Goal: Check status: Check status

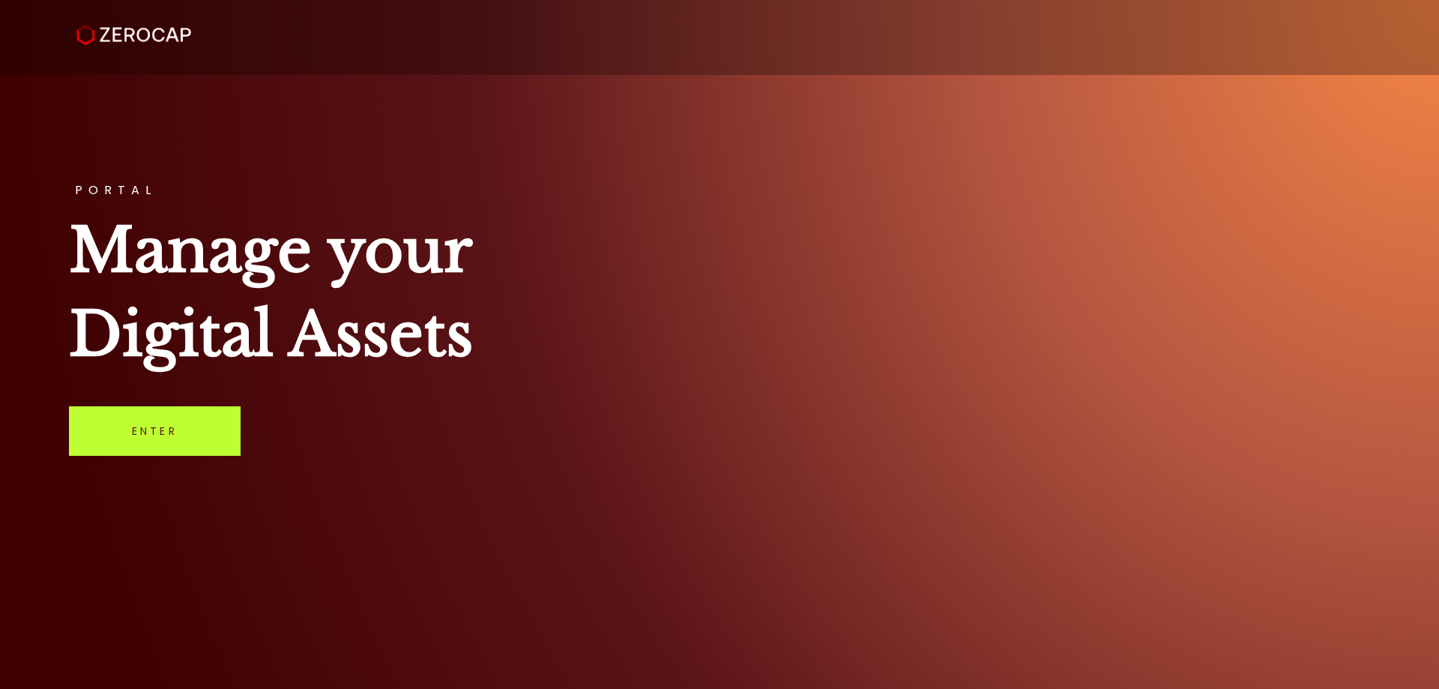
click at [178, 420] on link "Enter" at bounding box center [155, 430] width 172 height 49
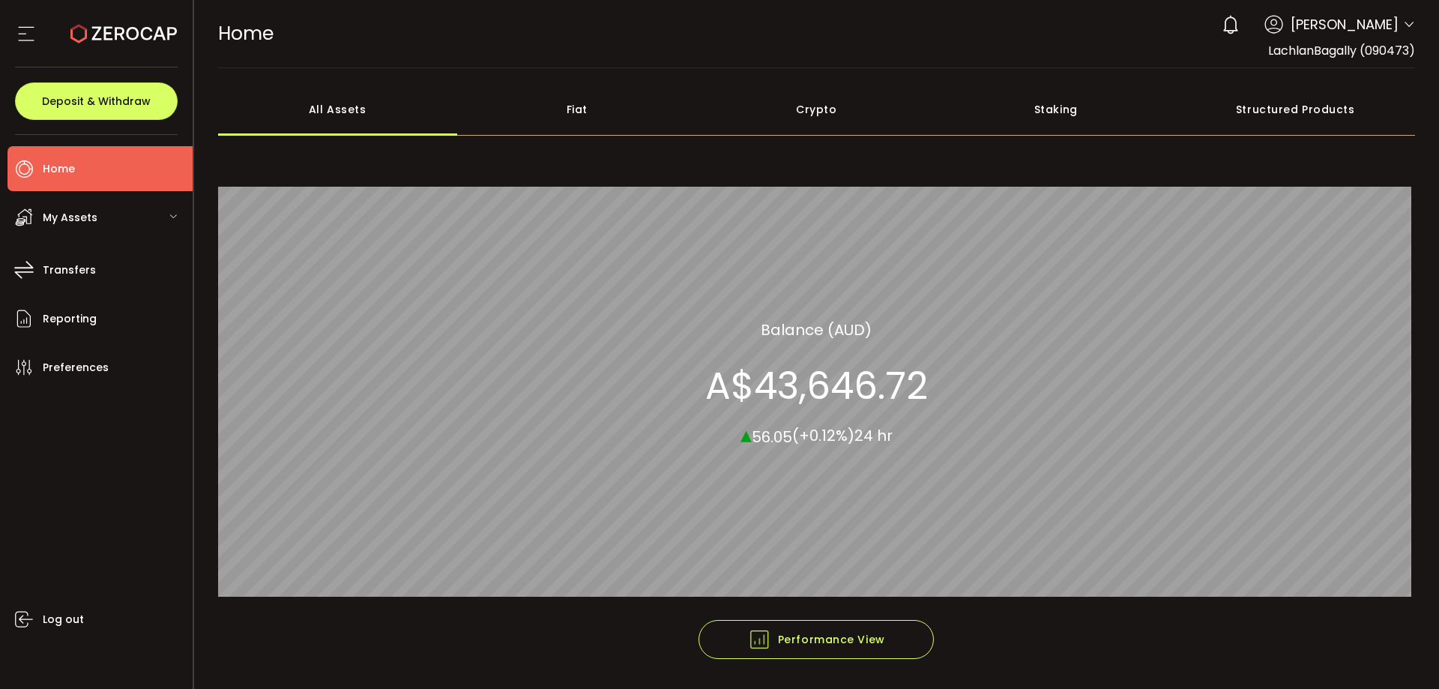
click at [1403, 22] on icon at bounding box center [1409, 25] width 12 height 12
click at [1395, 25] on div "0 [PERSON_NAME]" at bounding box center [1314, 24] width 201 height 33
click at [1404, 25] on icon at bounding box center [1409, 25] width 12 height 12
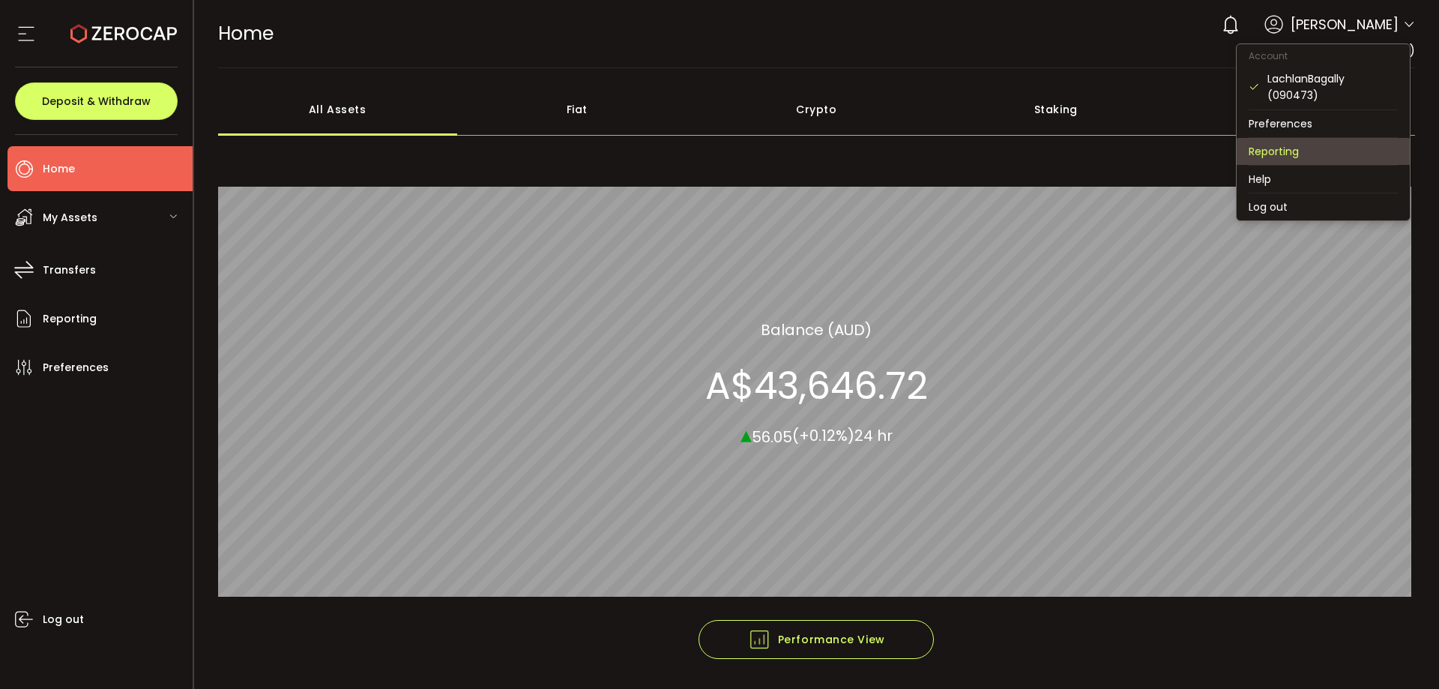
click at [1329, 150] on li "Reporting" at bounding box center [1322, 151] width 173 height 27
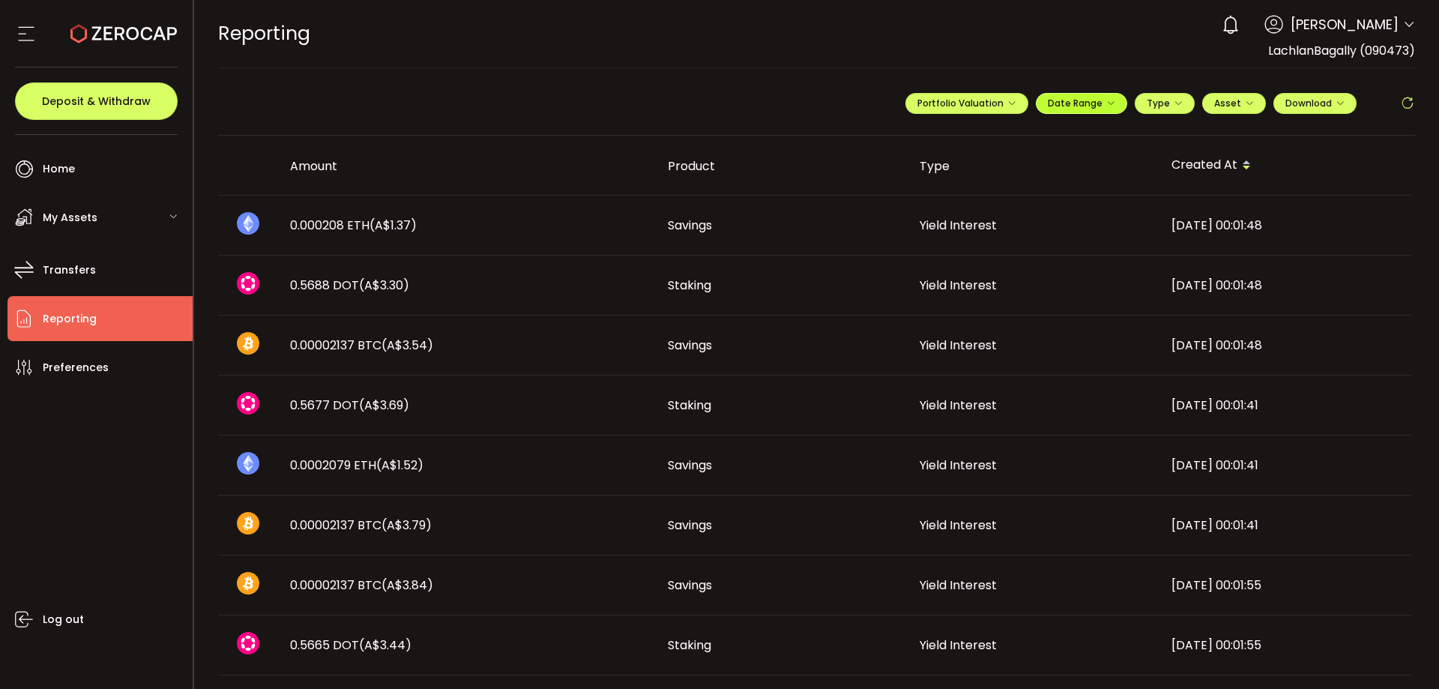
click at [1099, 104] on span "Date Range" at bounding box center [1081, 103] width 67 height 13
click at [1060, 130] on input at bounding box center [1040, 134] width 96 height 15
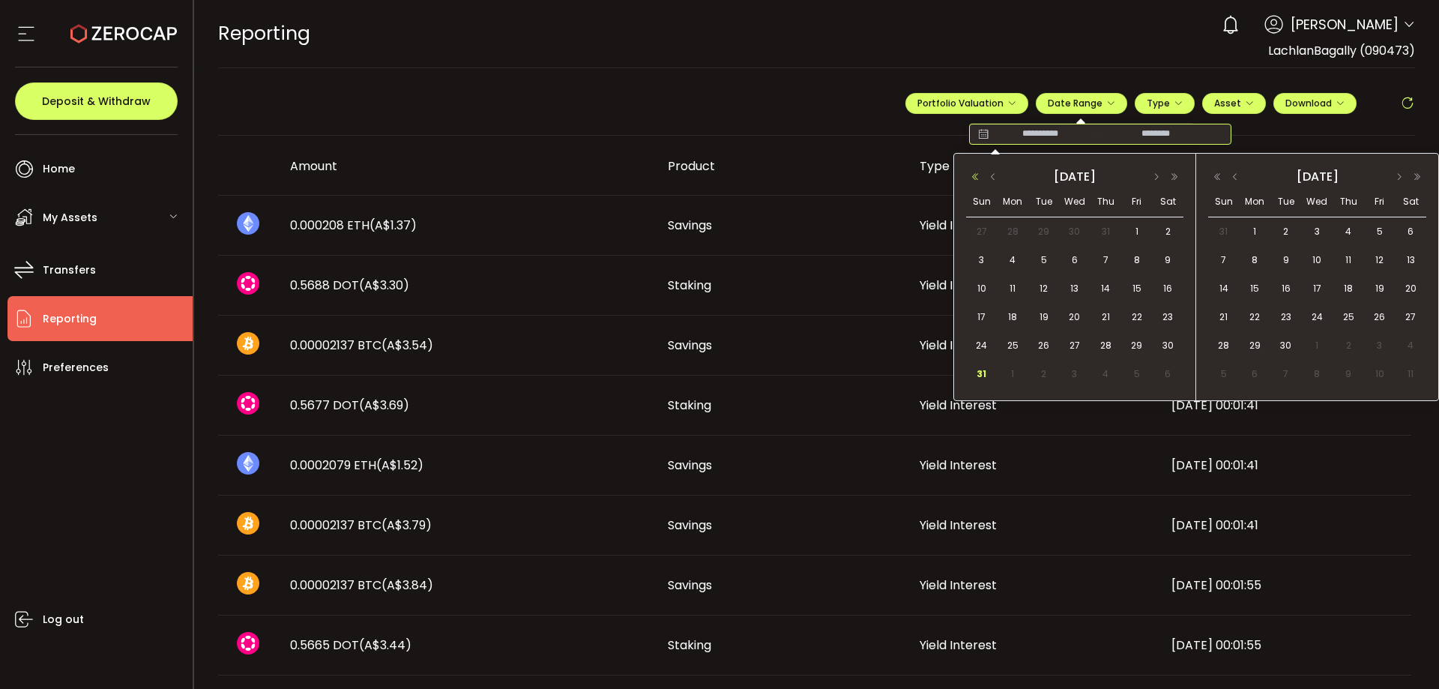
click at [978, 176] on button "button" at bounding box center [975, 177] width 18 height 10
click at [996, 181] on button "button" at bounding box center [993, 177] width 18 height 10
click at [1158, 173] on button "button" at bounding box center [1156, 177] width 18 height 10
click at [1012, 235] on span "1" at bounding box center [1012, 232] width 18 height 18
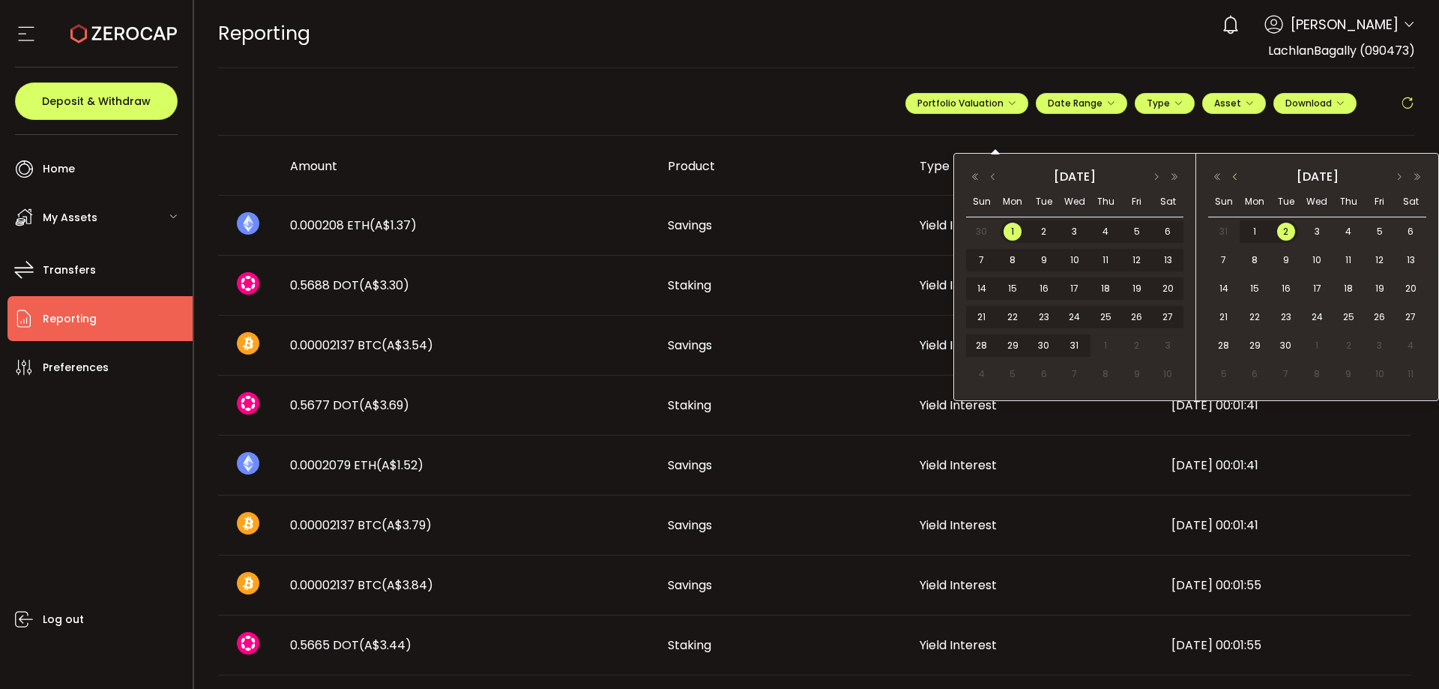
click at [1239, 176] on button "button" at bounding box center [1235, 177] width 18 height 10
click at [1233, 176] on button "button" at bounding box center [1235, 177] width 18 height 10
click at [1255, 376] on span "30" at bounding box center [1254, 374] width 18 height 18
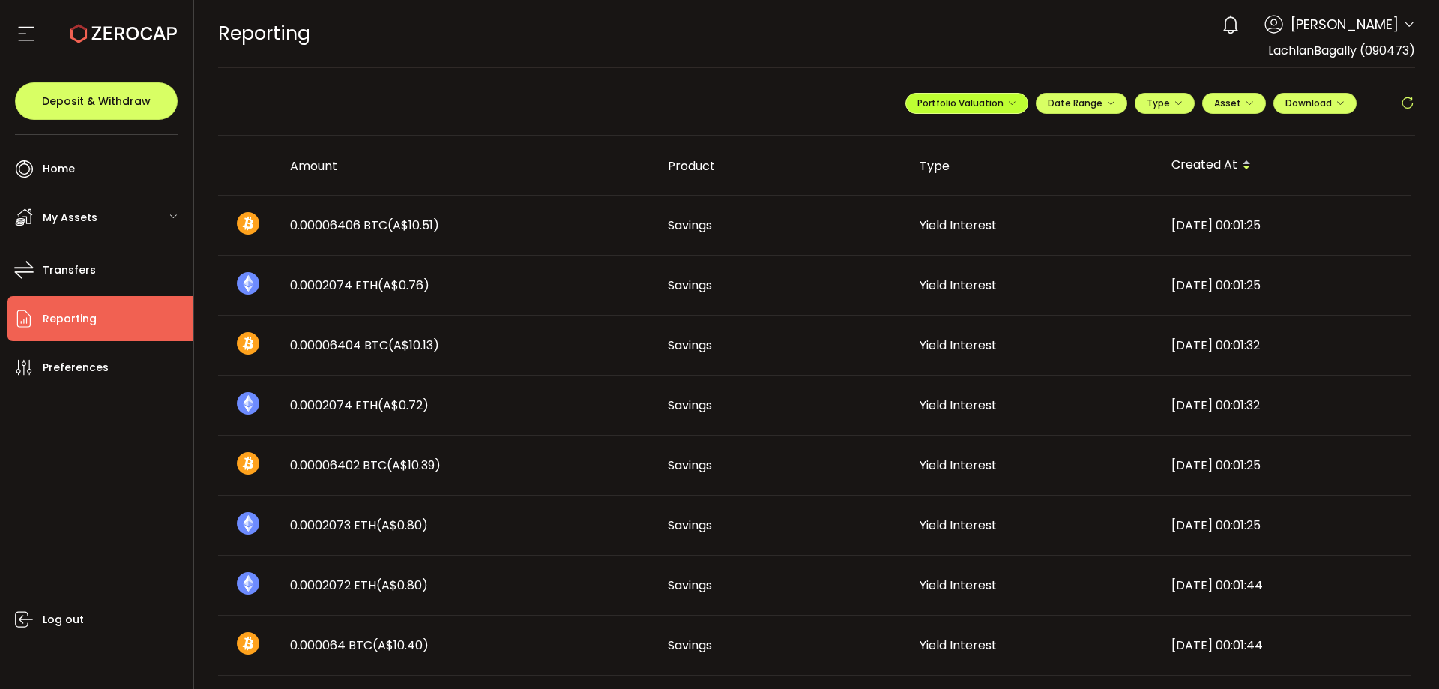
click at [1013, 101] on button "Portfolio Valuation" at bounding box center [966, 103] width 123 height 21
click at [1014, 127] on ul "**********" at bounding box center [967, 140] width 210 height 34
click at [1015, 137] on span "Portfolio Valuation" at bounding box center [1014, 139] width 83 height 13
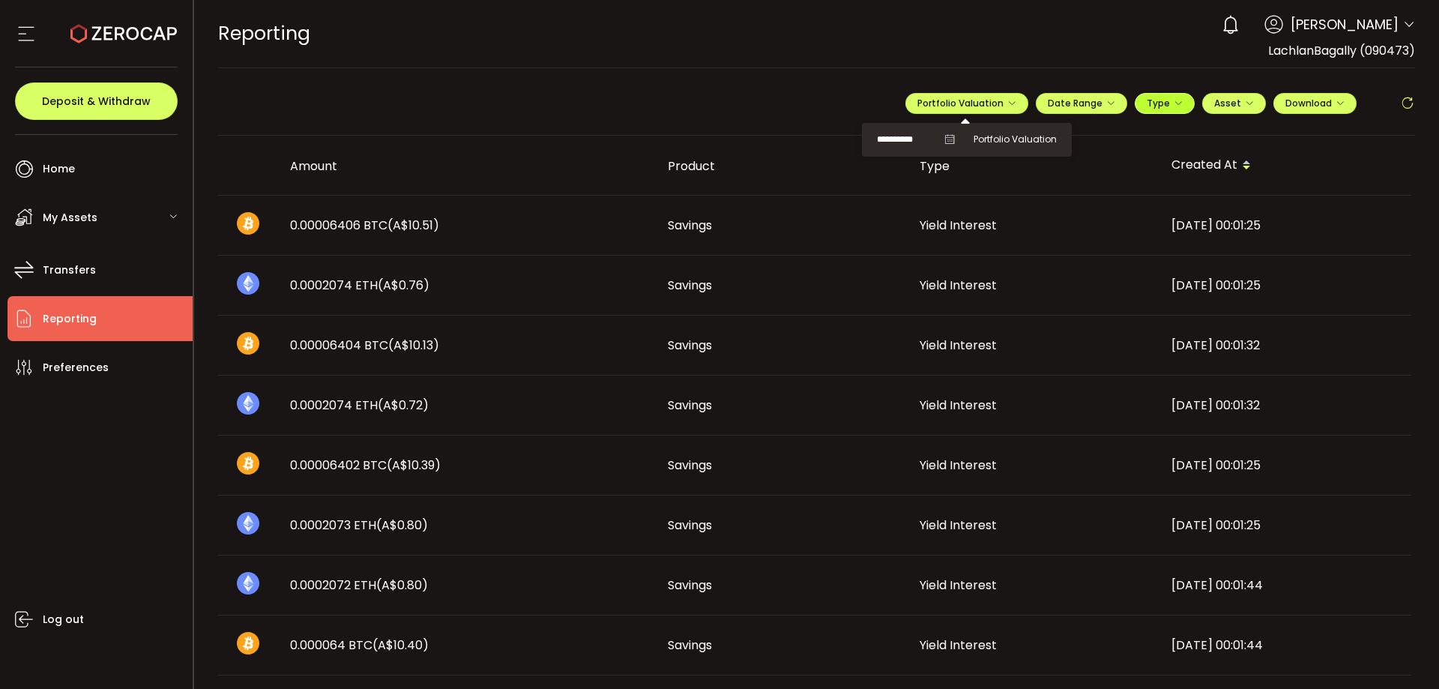
click at [1174, 103] on icon "button" at bounding box center [1178, 103] width 9 height 9
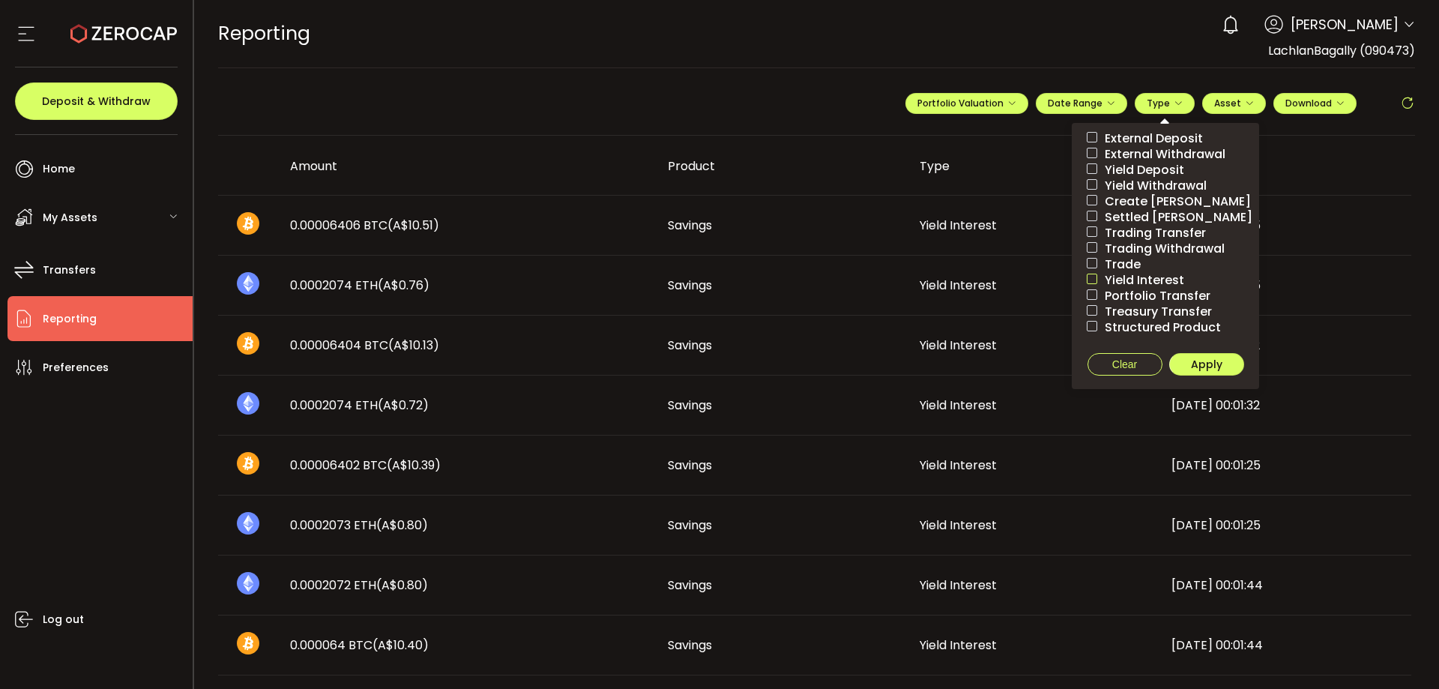
click at [1090, 279] on span at bounding box center [1092, 279] width 10 height 10
click at [1210, 366] on span "Apply" at bounding box center [1206, 364] width 31 height 15
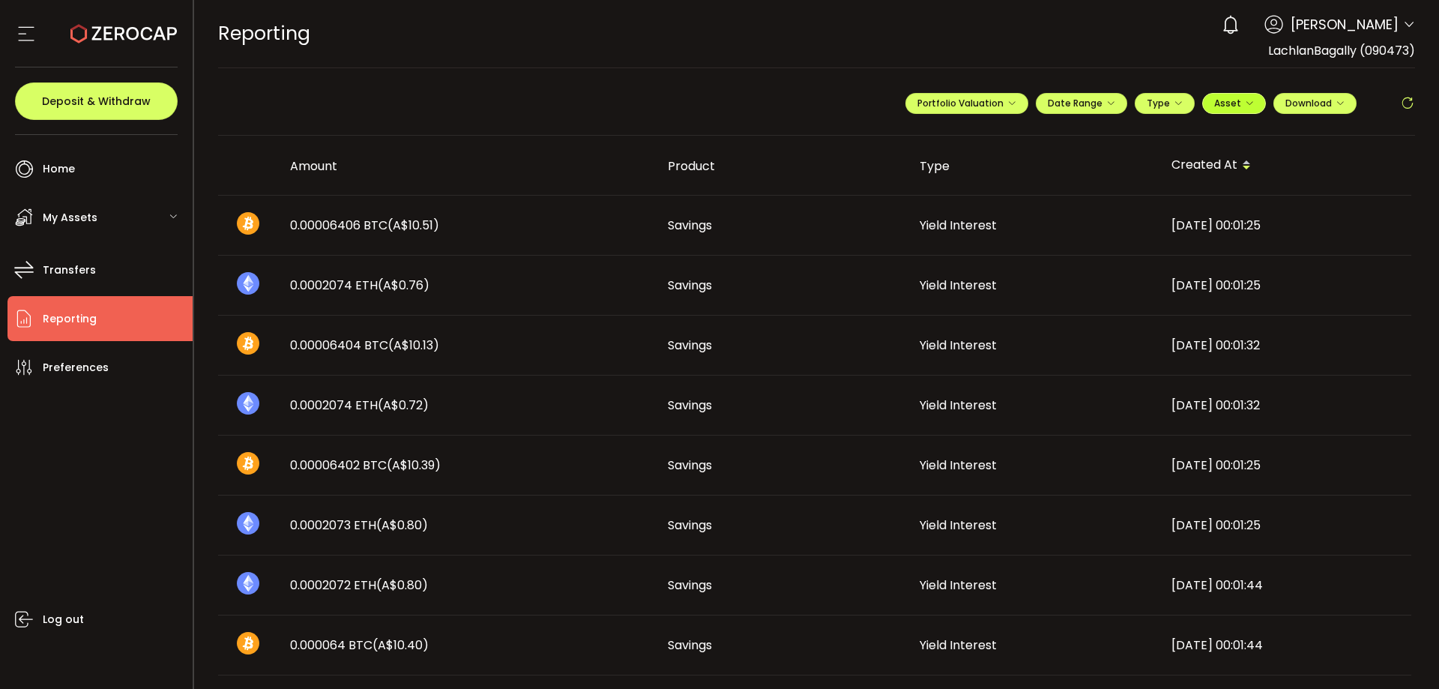
click at [1231, 101] on span "Asset" at bounding box center [1227, 103] width 27 height 13
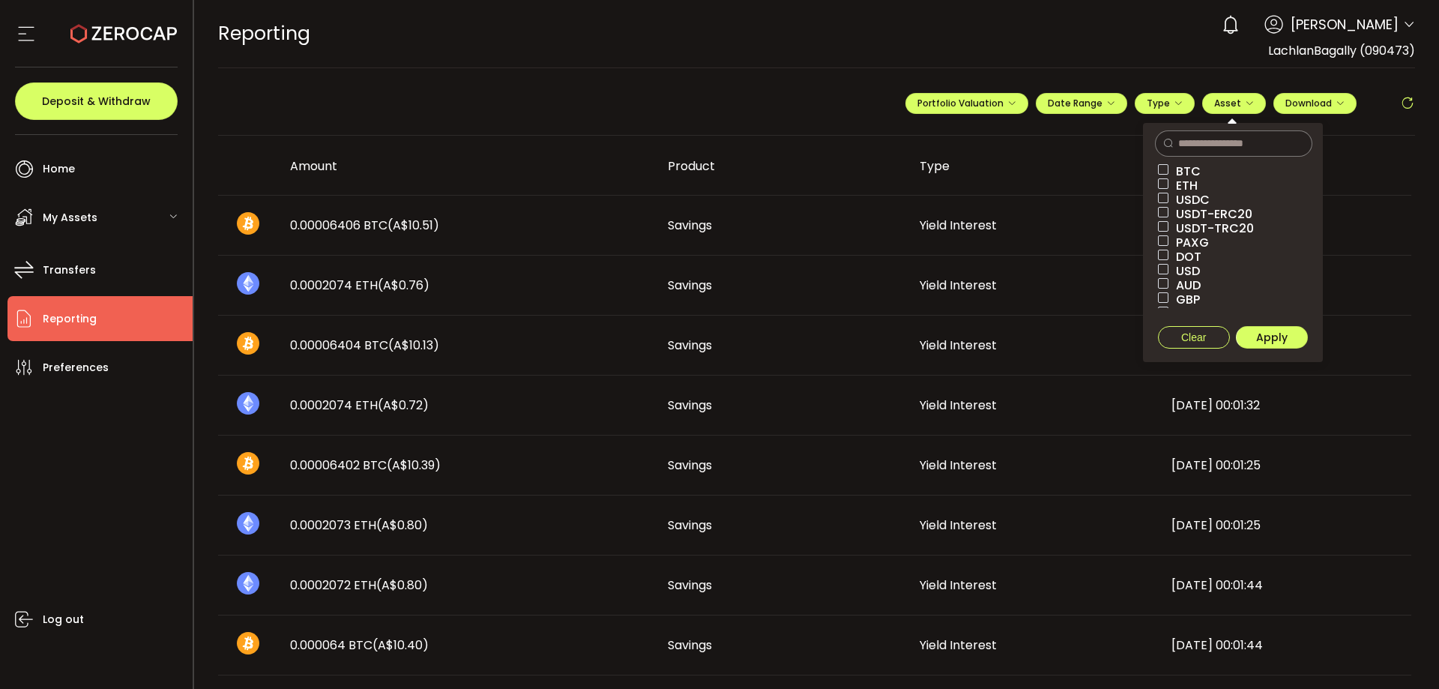
click at [1204, 62] on div "REPORTING Buy Power A$0.00 AUD Reporting Reporting Verify Your Identity 0 Lachl…" at bounding box center [817, 33] width 1198 height 67
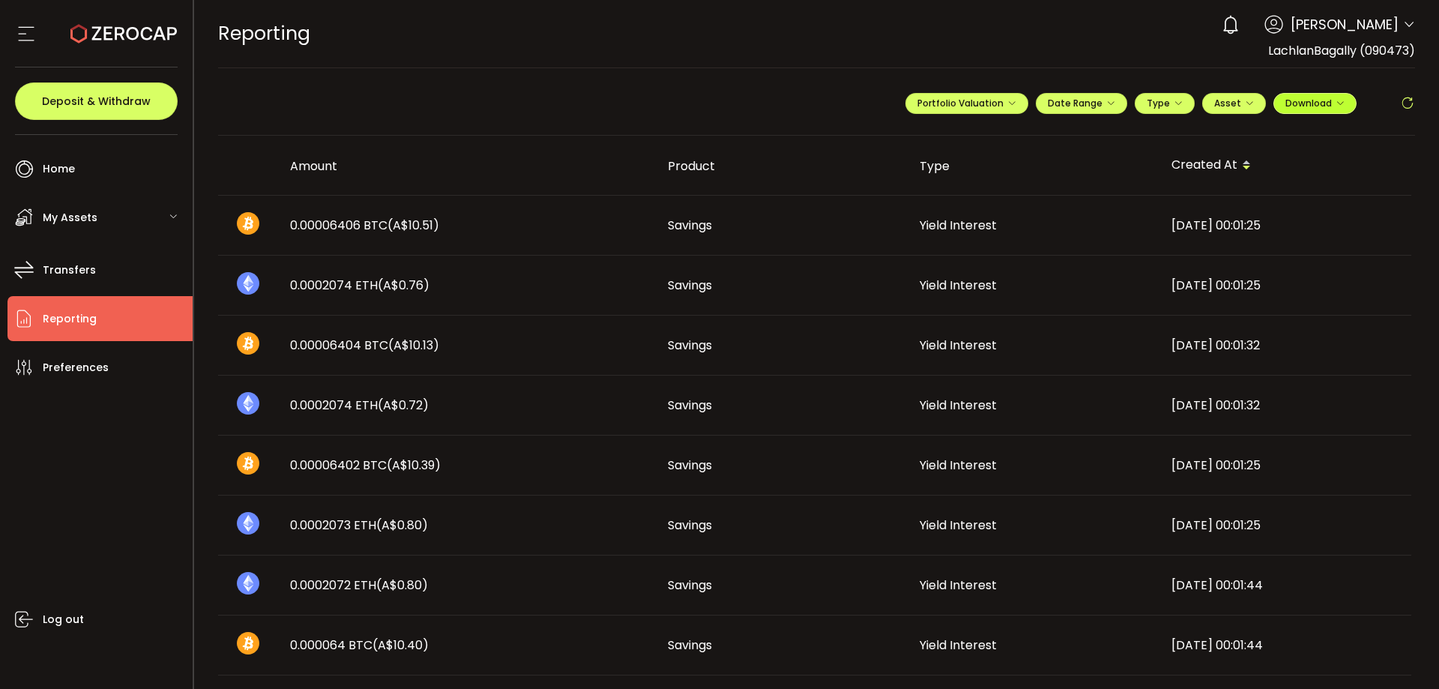
click at [1336, 100] on icon "button" at bounding box center [1339, 103] width 9 height 9
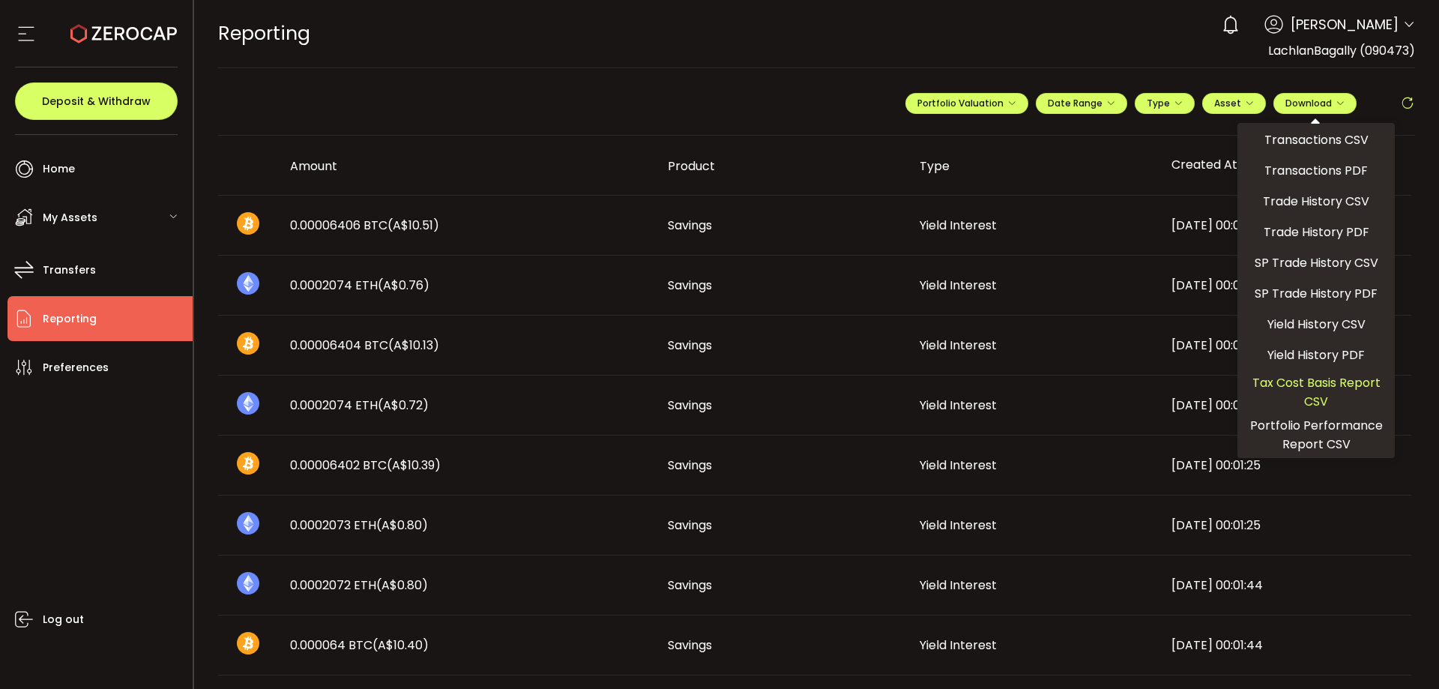
click at [1338, 380] on span "Tax Cost Basis Report CSV" at bounding box center [1315, 391] width 145 height 37
click at [1346, 323] on span "Yield History CSV" at bounding box center [1316, 324] width 98 height 19
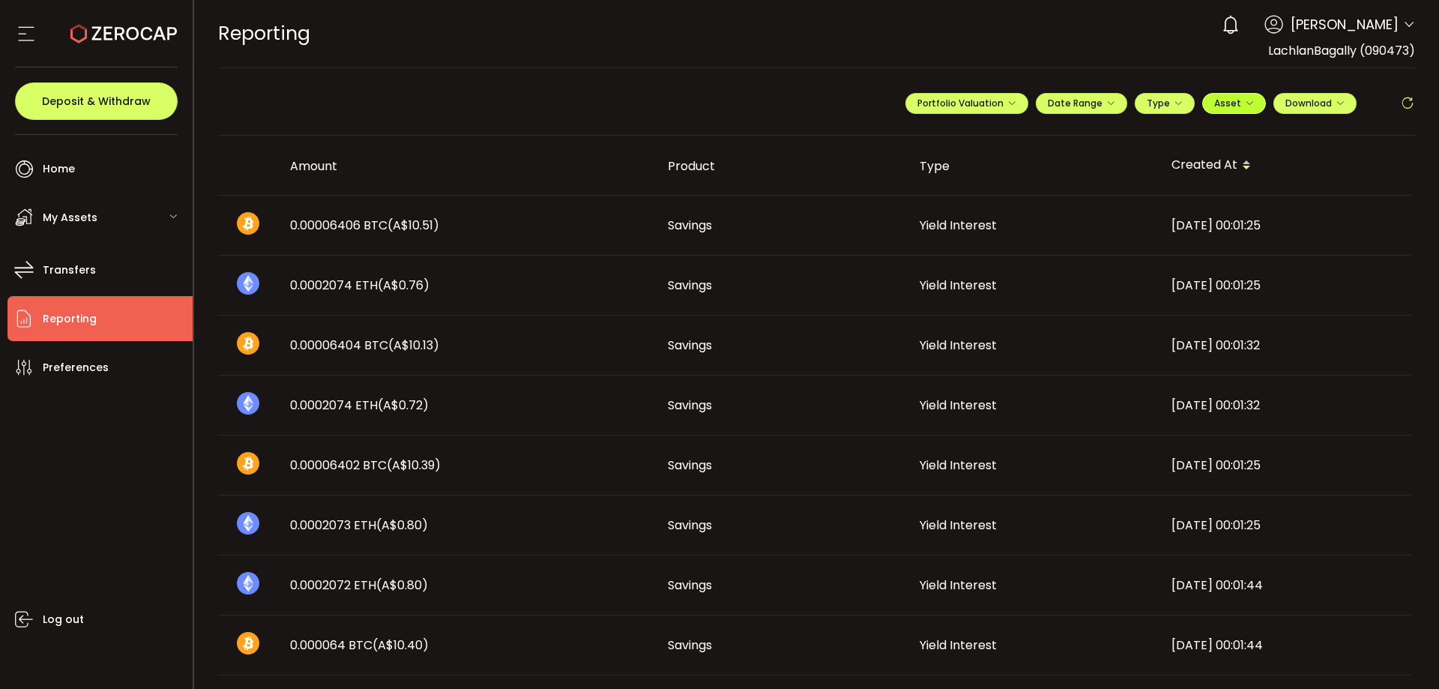
click at [1232, 103] on span "Asset" at bounding box center [1227, 103] width 27 height 13
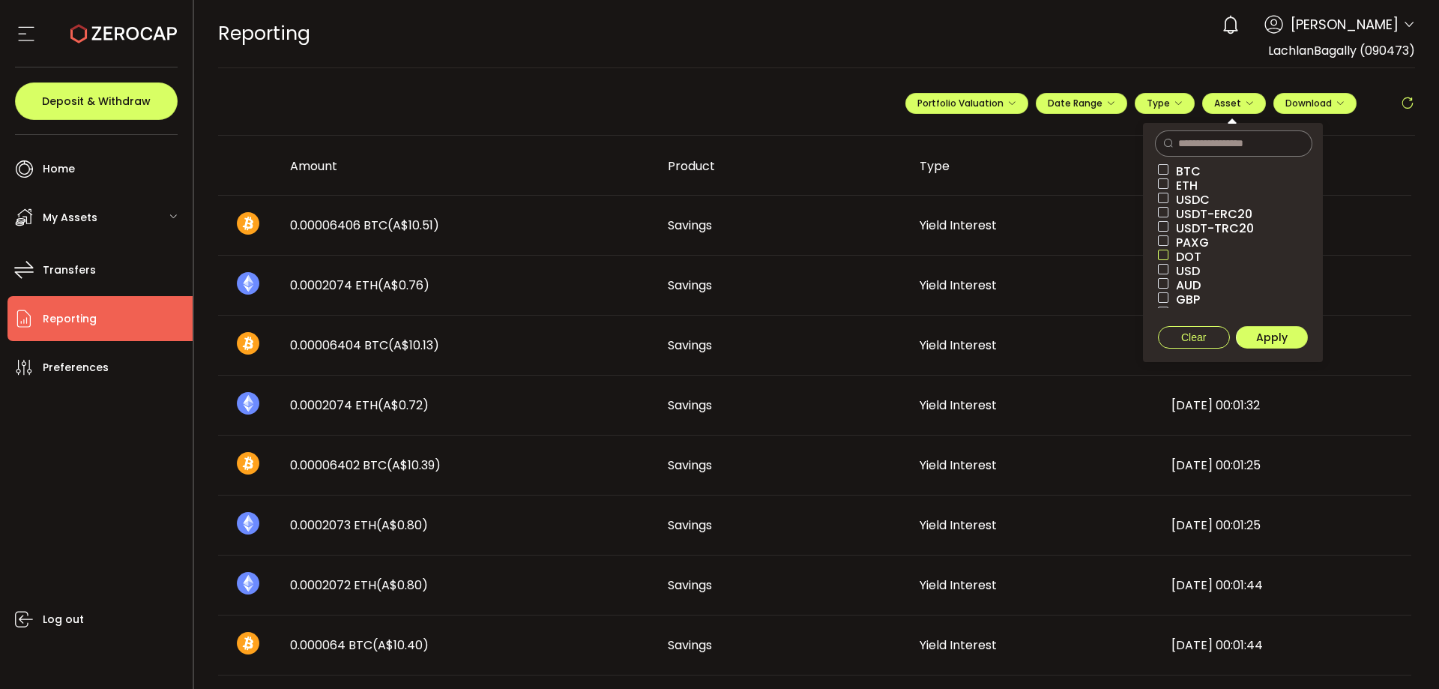
click at [1161, 252] on span at bounding box center [1163, 255] width 10 height 10
click at [1274, 328] on button "Apply" at bounding box center [1272, 337] width 72 height 22
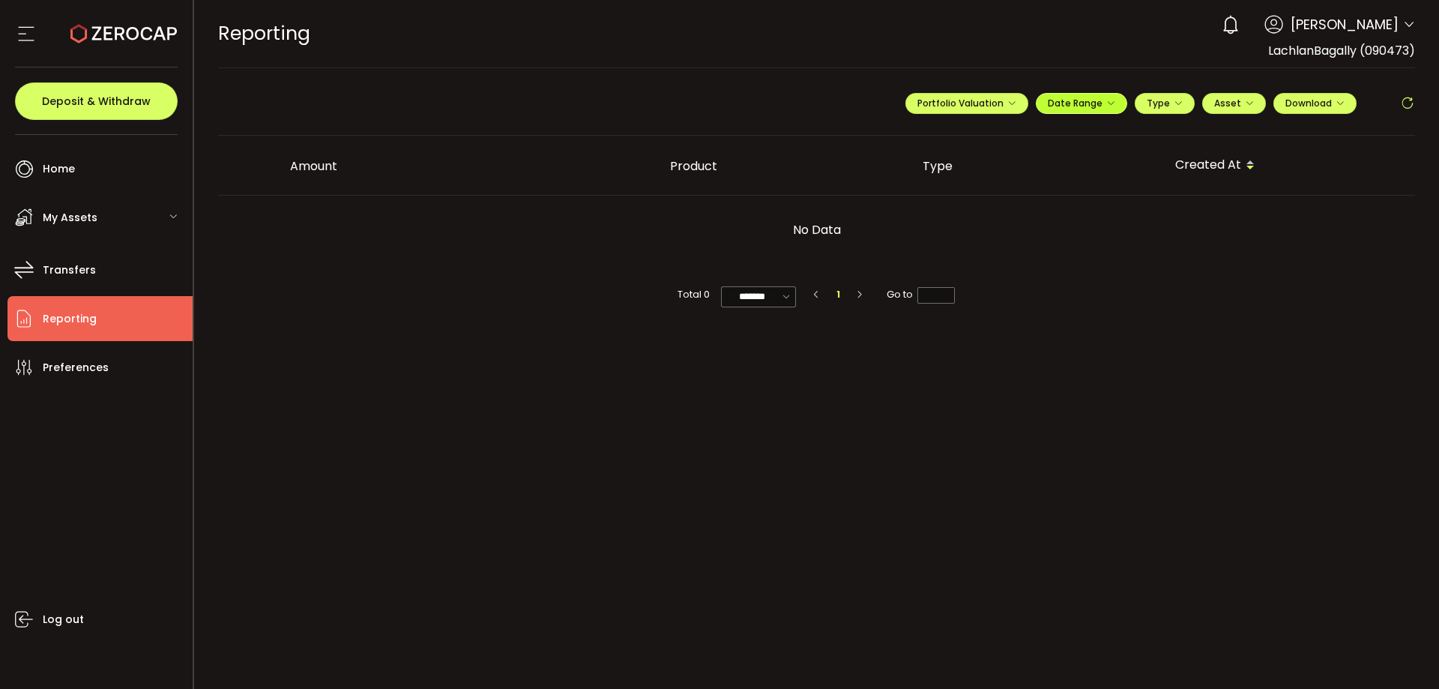
click at [1076, 108] on span "Date Range" at bounding box center [1081, 103] width 67 height 13
click at [1081, 100] on span "Date Range" at bounding box center [1081, 103] width 67 height 13
click at [1239, 97] on span "Asset" at bounding box center [1234, 103] width 40 height 13
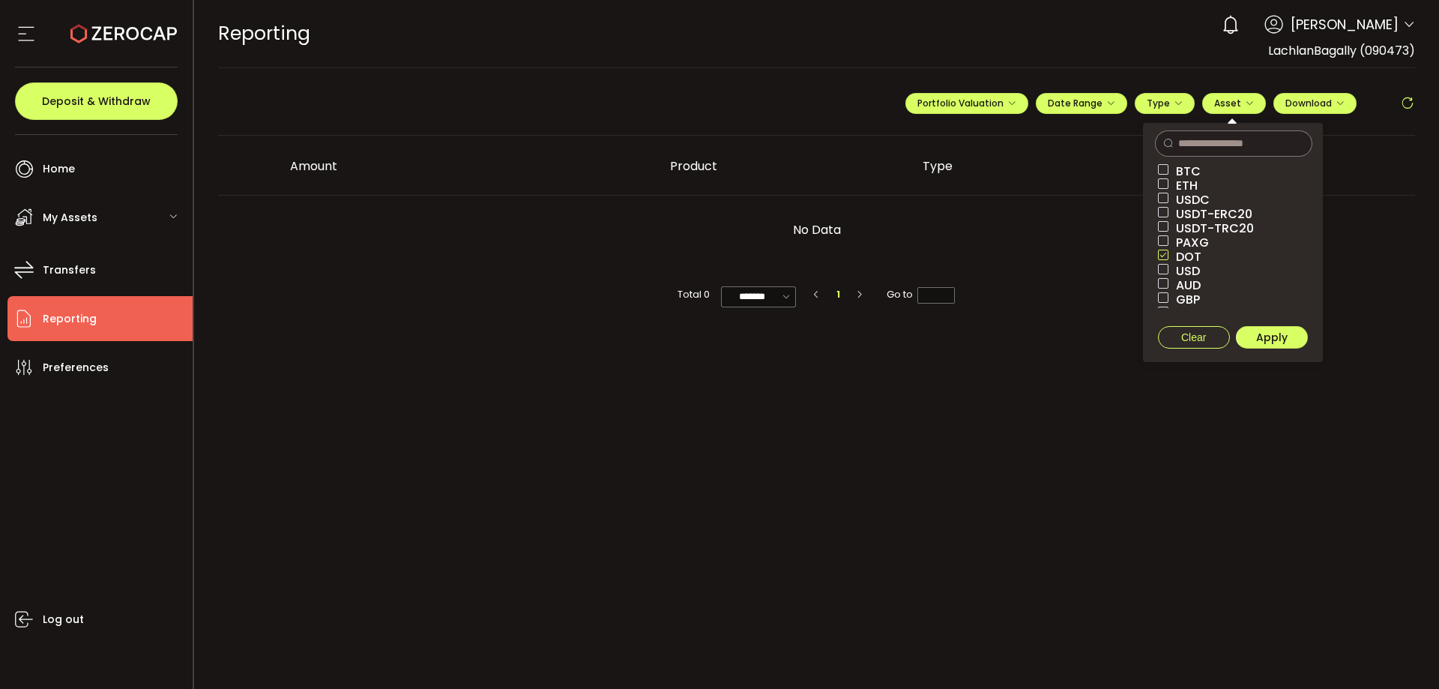
click at [1177, 251] on span "DOT" at bounding box center [1184, 257] width 33 height 14
click at [1260, 334] on span "Apply" at bounding box center [1271, 337] width 31 height 15
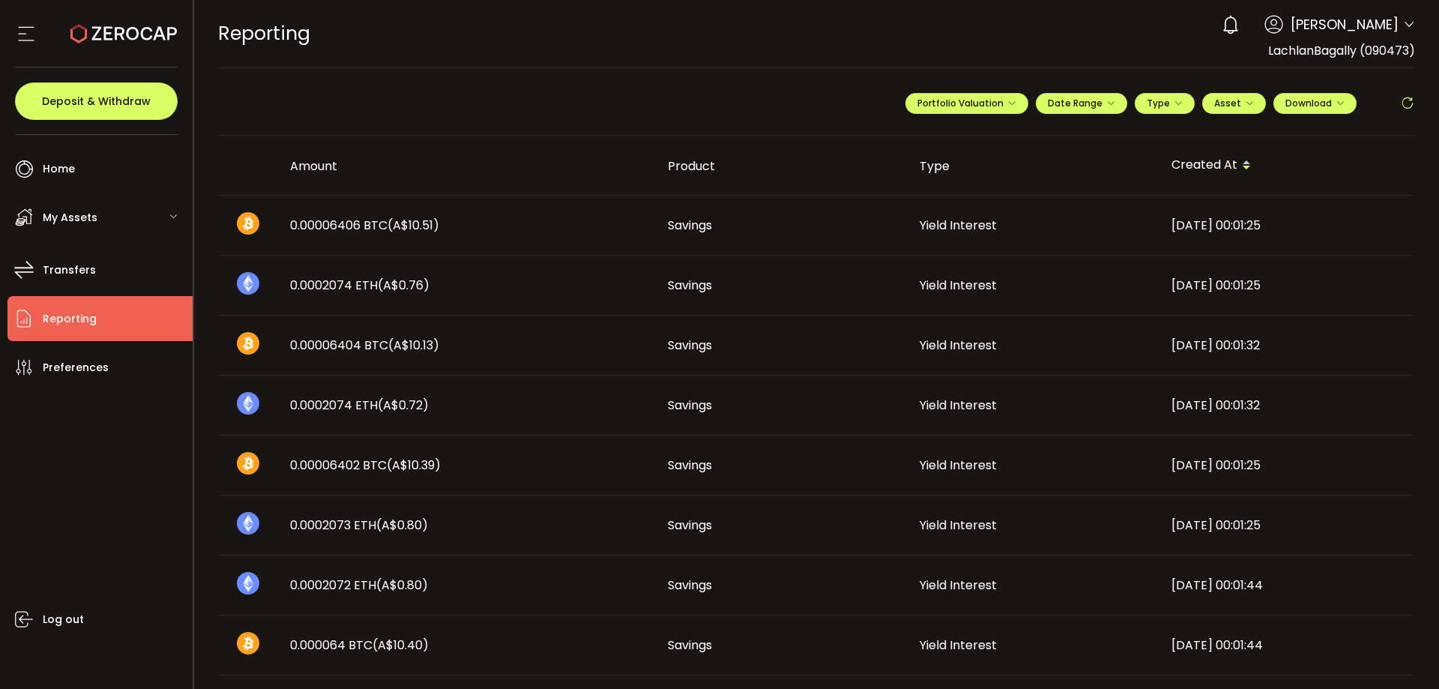
click at [113, 214] on div "My Assets" at bounding box center [99, 217] width 185 height 45
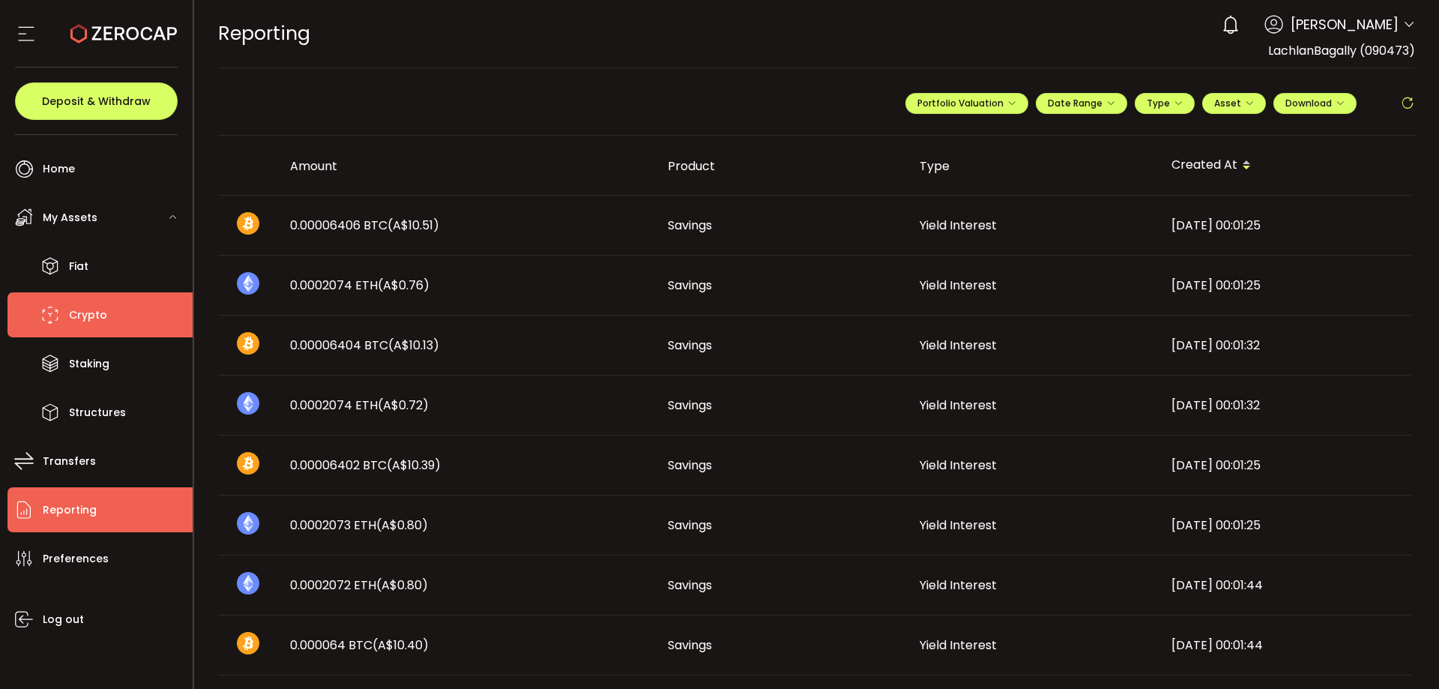
click at [112, 299] on li "Crypto" at bounding box center [99, 314] width 185 height 45
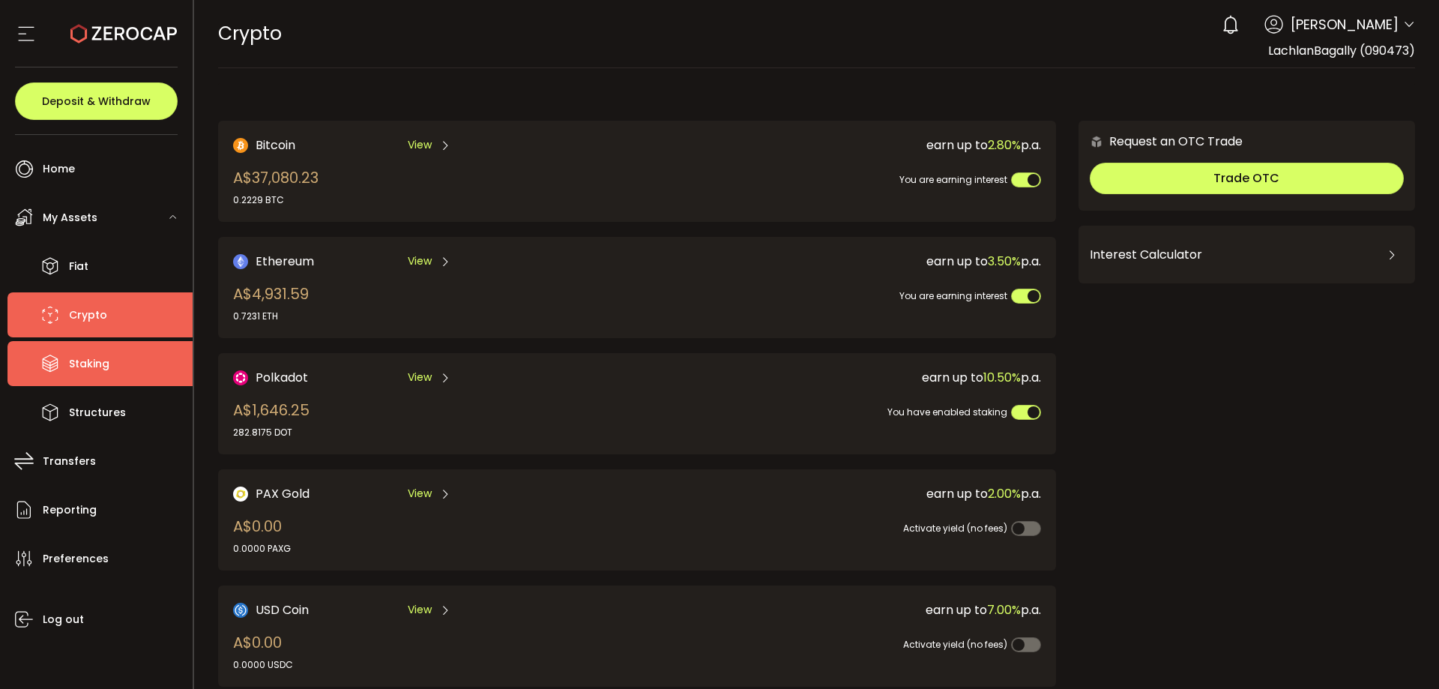
click at [97, 362] on span "Staking" at bounding box center [89, 364] width 40 height 22
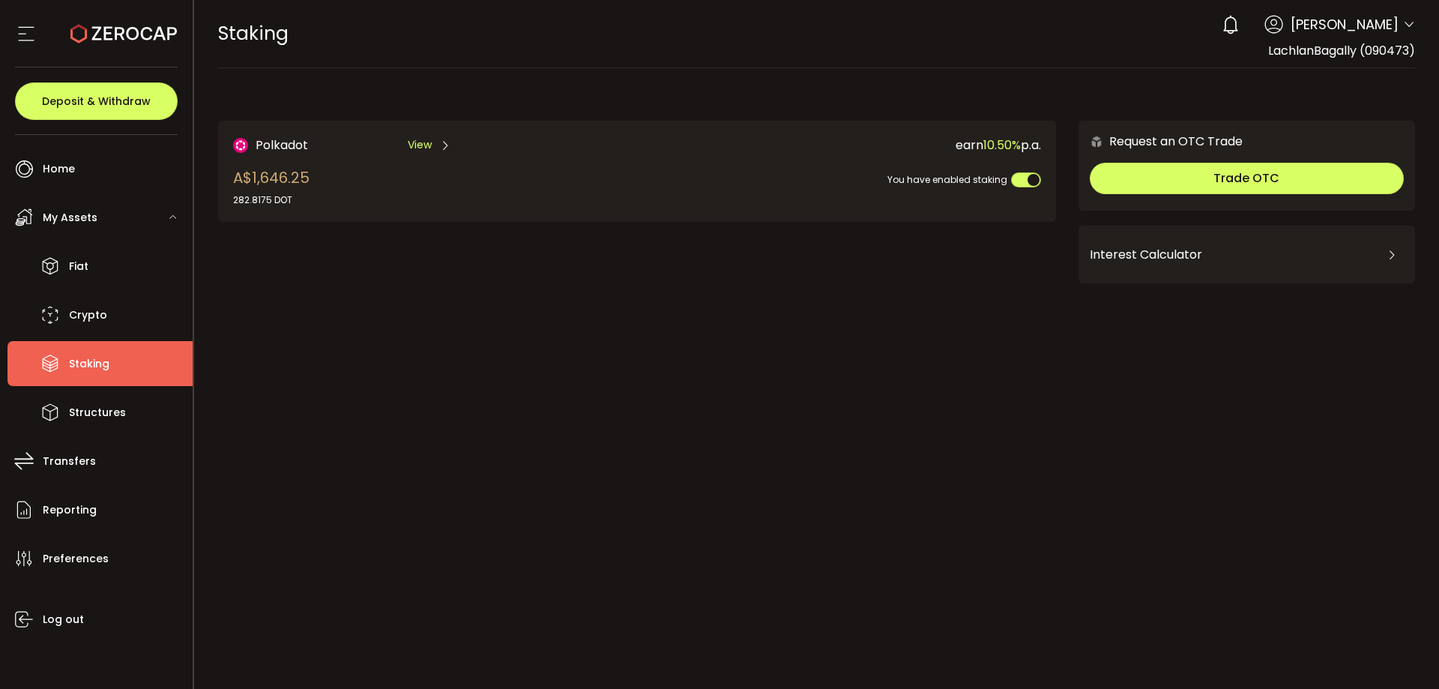
click at [293, 148] on span "Polkadot" at bounding box center [282, 145] width 52 height 19
